Goal: Information Seeking & Learning: Learn about a topic

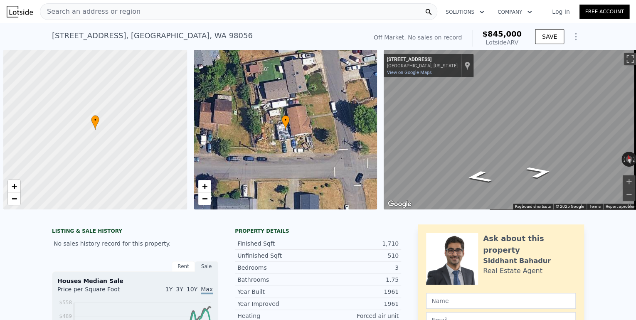
drag, startPoint x: 0, startPoint y: 0, endPoint x: 218, endPoint y: 11, distance: 218.0
click at [218, 11] on div "Search an address or region" at bounding box center [238, 11] width 397 height 17
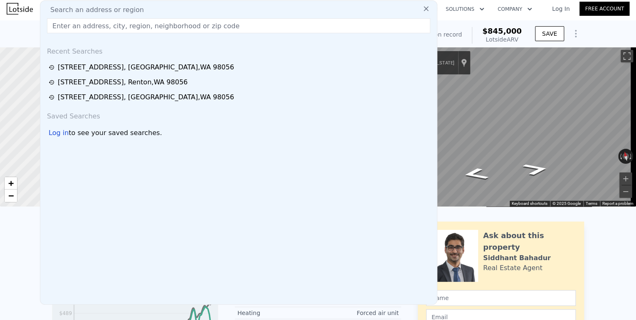
drag, startPoint x: 216, startPoint y: 11, endPoint x: 170, endPoint y: 22, distance: 46.9
paste input "[STREET_ADDRESS]"
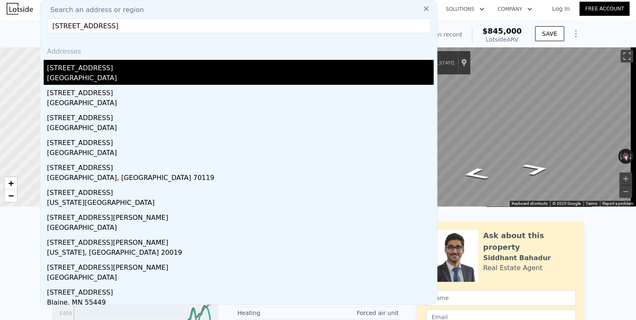
type input "[STREET_ADDRESS]"
click at [147, 73] on div "[GEOGRAPHIC_DATA]" at bounding box center [240, 79] width 386 height 12
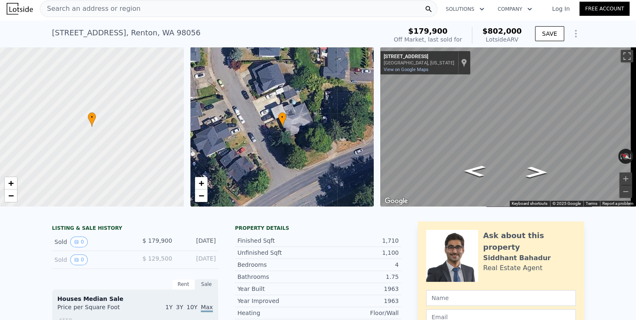
click at [394, 9] on div "Search an address or region" at bounding box center [238, 8] width 397 height 17
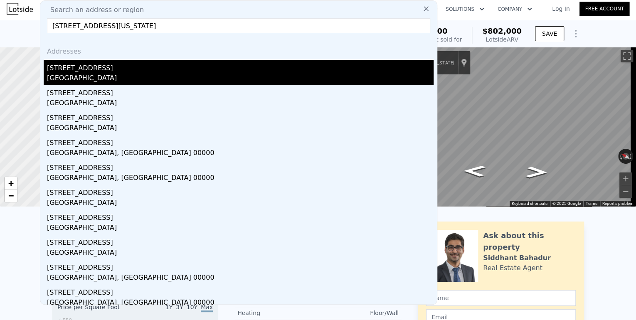
type input "[STREET_ADDRESS][US_STATE]"
click at [178, 70] on div "[STREET_ADDRESS]" at bounding box center [240, 66] width 386 height 13
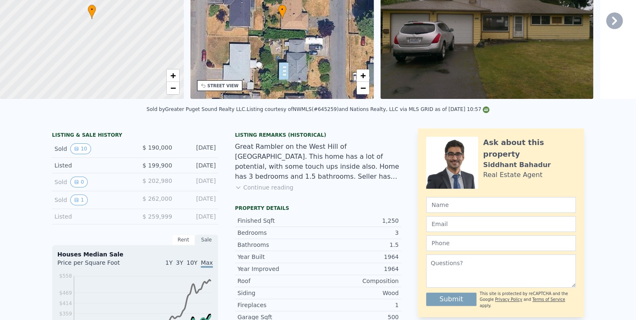
scroll to position [3, 0]
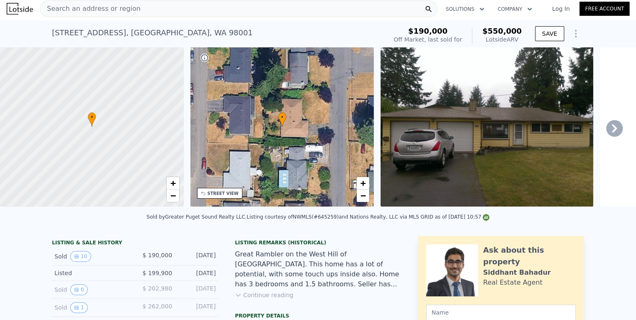
click at [198, 1] on div "Search an address or region" at bounding box center [238, 8] width 397 height 17
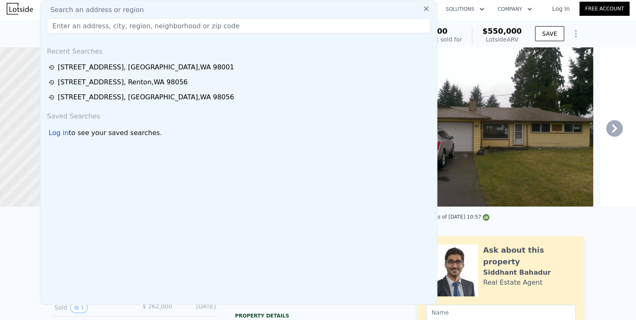
drag, startPoint x: 198, startPoint y: 1, endPoint x: 193, endPoint y: 50, distance: 49.7
click at [199, 15] on div "Search an address or region" at bounding box center [239, 10] width 390 height 10
paste input "[STREET_ADDRESS][PERSON_NAME][US_STATE]"
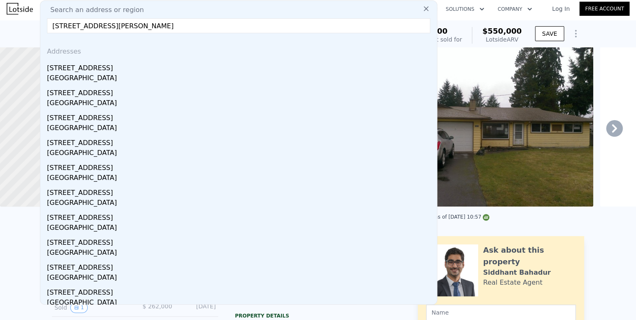
type input "[STREET_ADDRESS][PERSON_NAME]"
drag, startPoint x: 357, startPoint y: 25, endPoint x: 28, endPoint y: 32, distance: 329.6
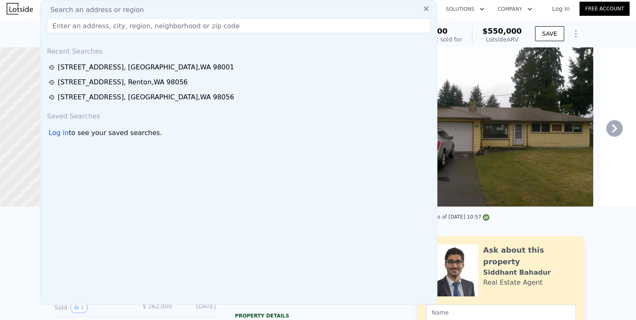
paste input "[STREET_ADDRESS][PERSON_NAME]"
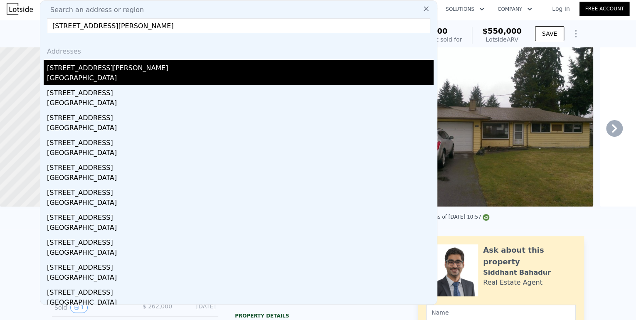
type input "[STREET_ADDRESS][PERSON_NAME]"
click at [92, 77] on div "[GEOGRAPHIC_DATA]" at bounding box center [240, 79] width 386 height 12
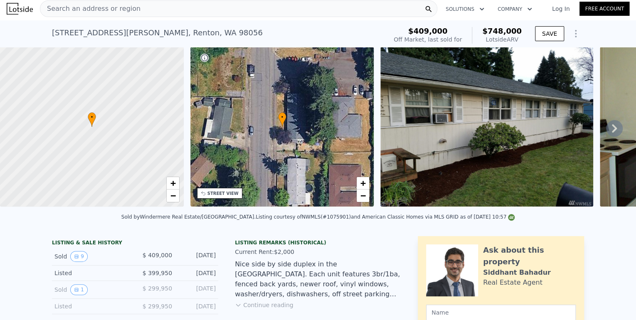
click at [108, 9] on span "Search an address or region" at bounding box center [90, 9] width 100 height 10
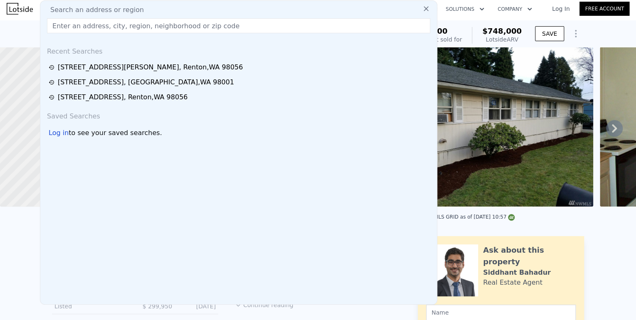
drag, startPoint x: 108, startPoint y: 9, endPoint x: 95, endPoint y: 24, distance: 19.7
paste input "[STREET_ADDRESS]"
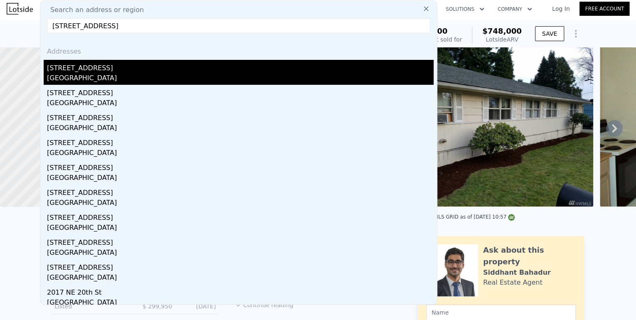
type input "[STREET_ADDRESS]"
click at [109, 74] on div "[GEOGRAPHIC_DATA]" at bounding box center [240, 79] width 386 height 12
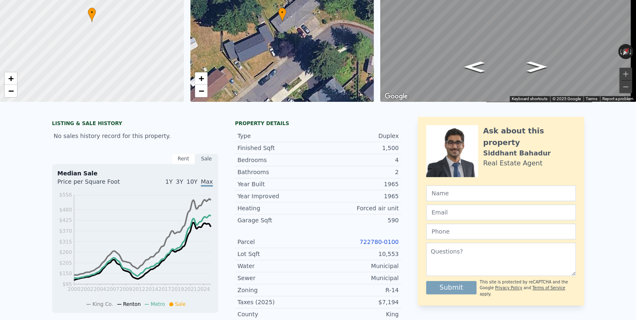
scroll to position [3, 0]
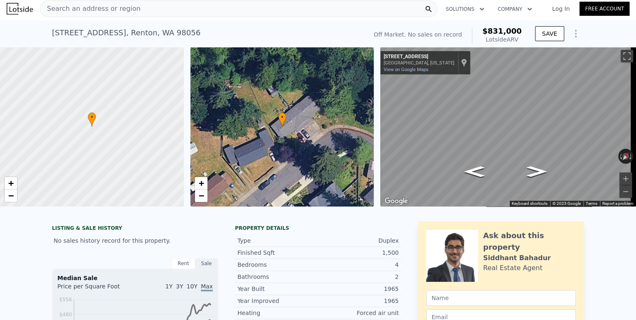
click at [162, 9] on div "Search an address or region" at bounding box center [238, 8] width 397 height 17
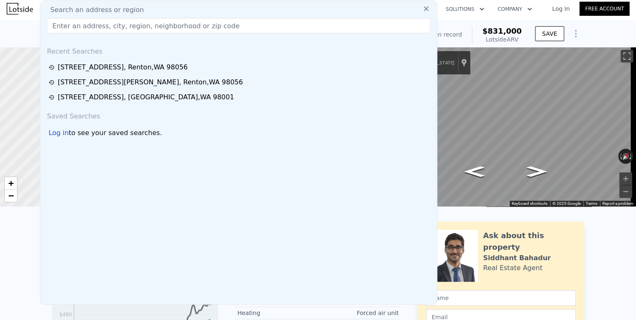
drag, startPoint x: 162, startPoint y: 9, endPoint x: 140, endPoint y: 23, distance: 26.7
click at [140, 23] on input "text" at bounding box center [238, 25] width 383 height 15
paste input "[STREET_ADDRESS]"
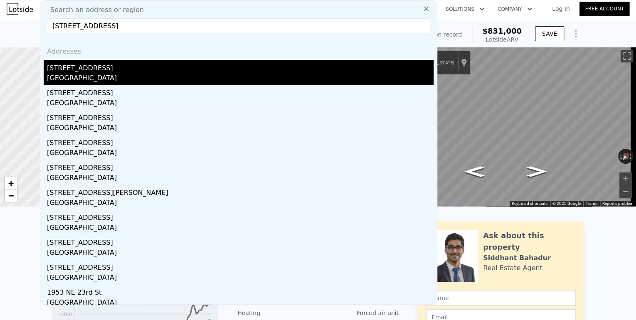
type input "[STREET_ADDRESS]"
click at [140, 71] on div "[STREET_ADDRESS]" at bounding box center [240, 66] width 386 height 13
